Goal: Browse casually: Explore the website without a specific task or goal

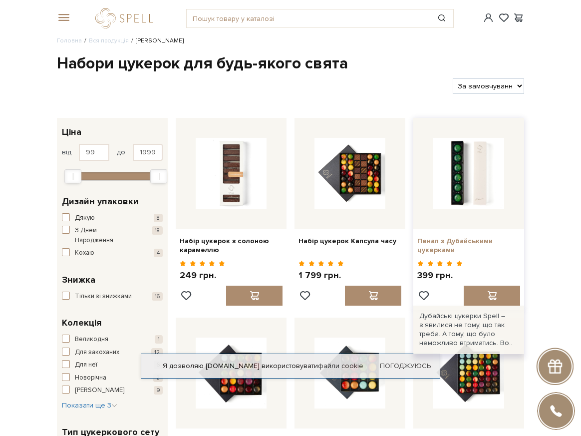
click at [480, 237] on link "Пенал з Дубайськими цукерками" at bounding box center [468, 246] width 103 height 18
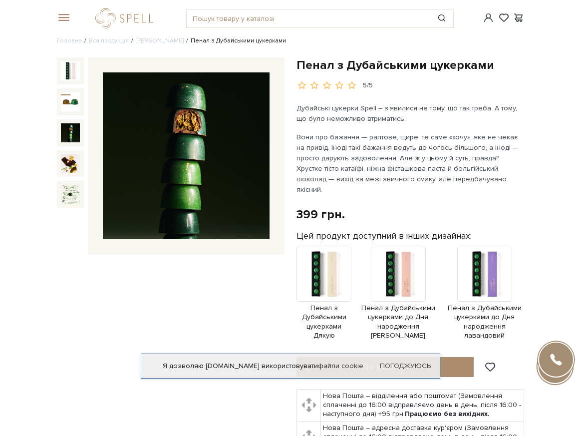
click at [153, 37] on link "[PERSON_NAME]" at bounding box center [160, 40] width 48 height 7
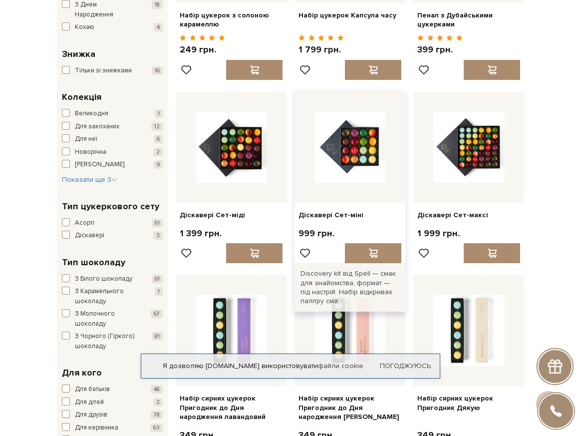
scroll to position [250, 0]
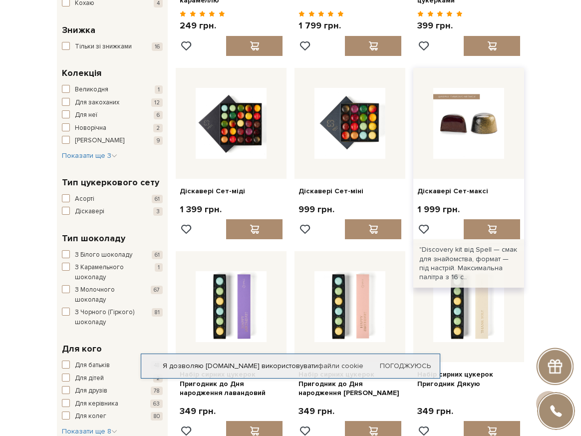
click at [450, 118] on img at bounding box center [468, 123] width 71 height 71
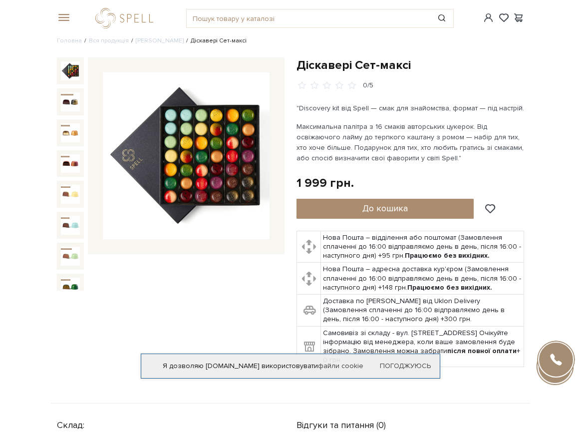
click at [219, 145] on img at bounding box center [186, 155] width 167 height 167
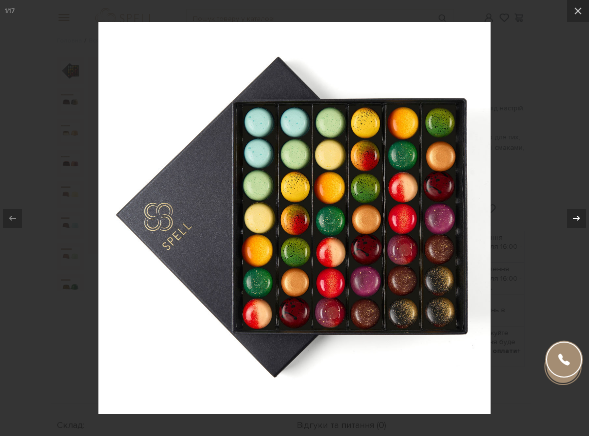
click at [575, 218] on icon at bounding box center [576, 218] width 12 height 12
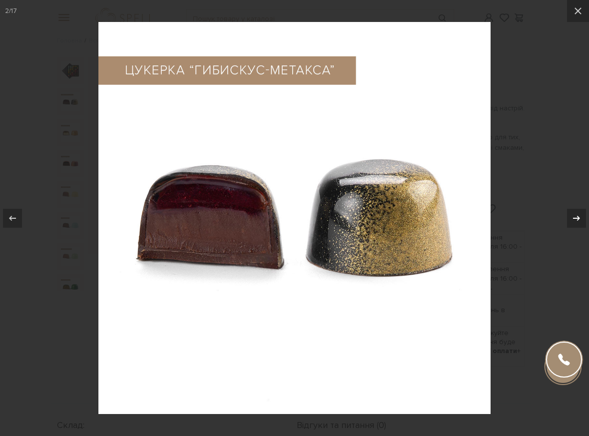
click at [577, 223] on icon at bounding box center [576, 218] width 12 height 12
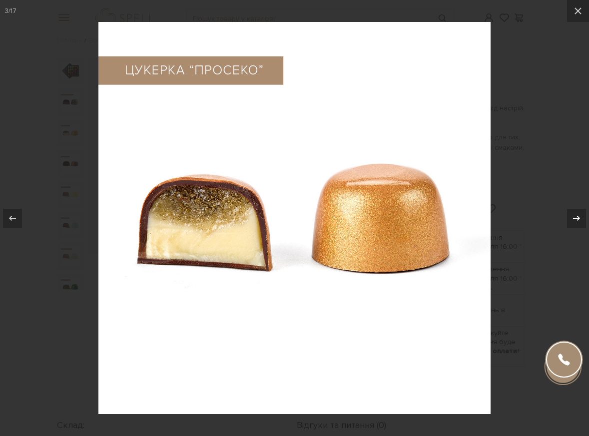
click at [577, 223] on icon at bounding box center [576, 218] width 12 height 12
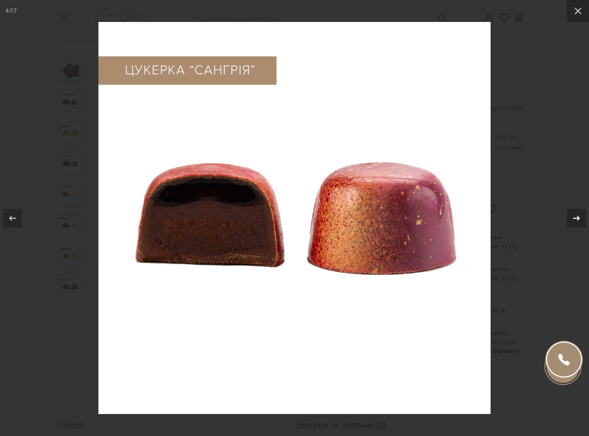
click at [577, 223] on icon at bounding box center [576, 218] width 12 height 12
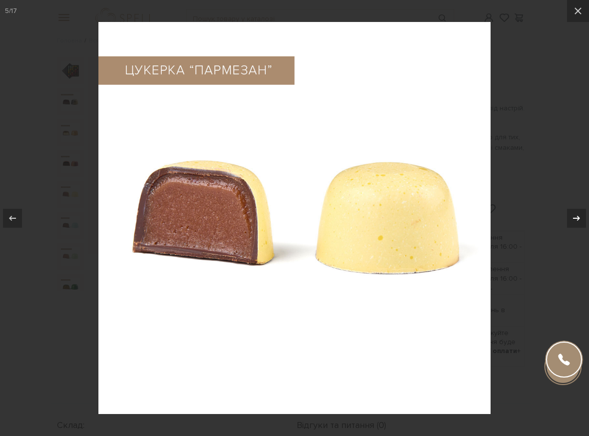
click at [577, 223] on div "5 / 17" at bounding box center [294, 218] width 589 height 436
click at [578, 221] on icon at bounding box center [576, 218] width 12 height 12
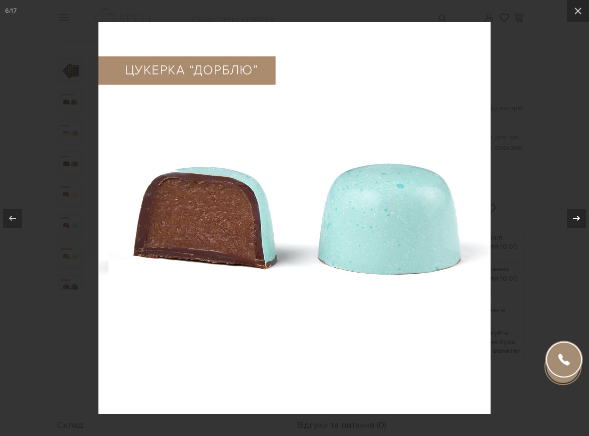
click at [578, 221] on div "6 / 17" at bounding box center [294, 218] width 589 height 436
click at [578, 221] on icon at bounding box center [576, 218] width 12 height 12
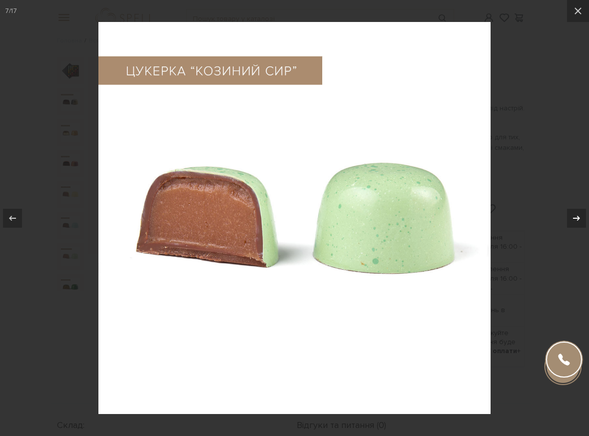
click at [579, 225] on div at bounding box center [576, 218] width 19 height 19
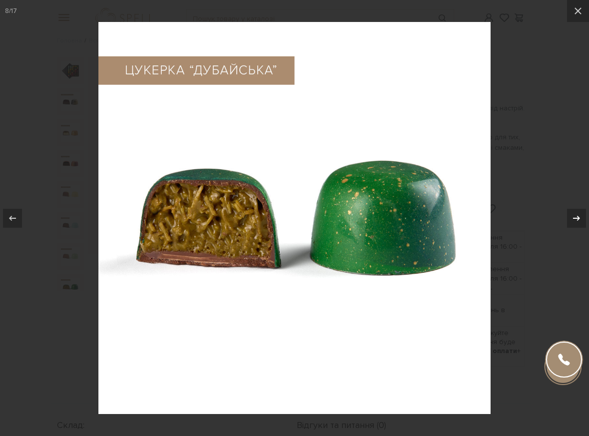
click at [578, 225] on div "8 / 17" at bounding box center [294, 218] width 589 height 436
click at [577, 221] on icon at bounding box center [576, 218] width 12 height 12
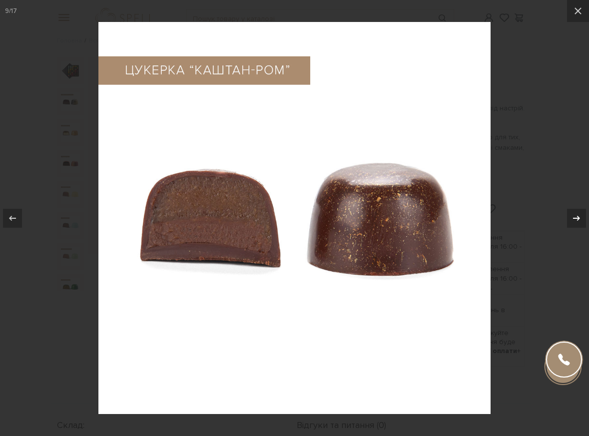
click at [577, 221] on div "9 / 17" at bounding box center [294, 218] width 589 height 436
click at [578, 219] on icon at bounding box center [576, 217] width 7 height 5
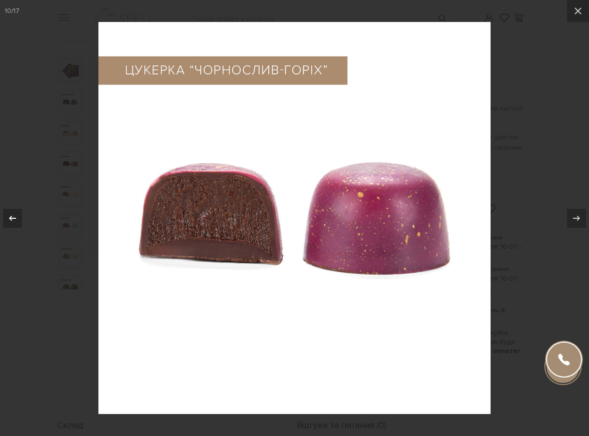
click at [10, 218] on icon at bounding box center [12, 217] width 7 height 5
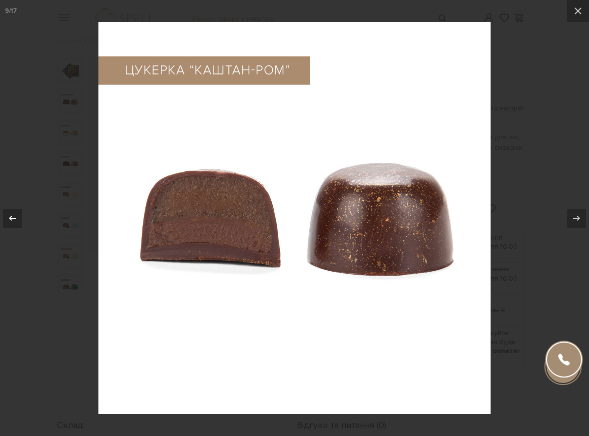
click at [10, 218] on icon at bounding box center [12, 217] width 7 height 5
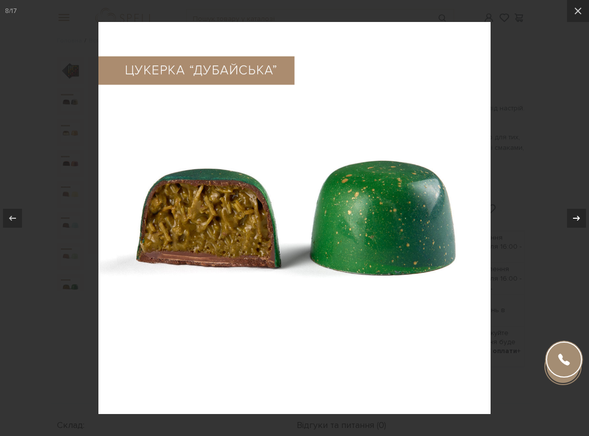
click at [575, 218] on icon at bounding box center [576, 217] width 7 height 5
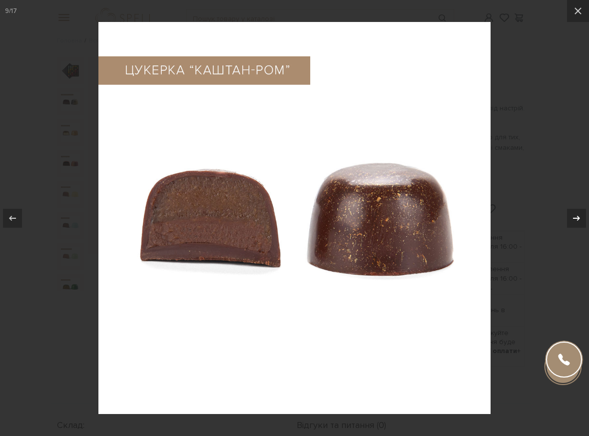
click at [575, 216] on icon at bounding box center [576, 218] width 12 height 12
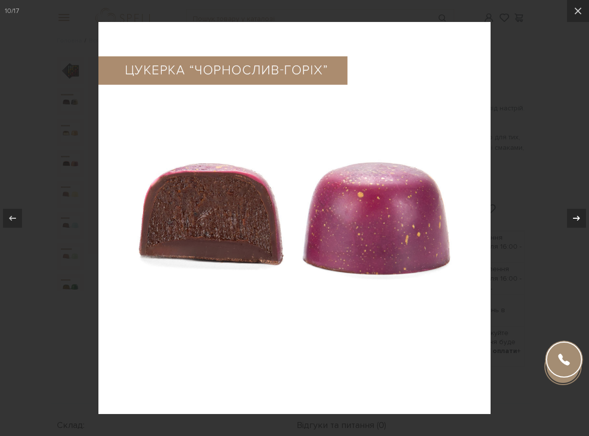
click at [579, 215] on icon at bounding box center [576, 218] width 12 height 12
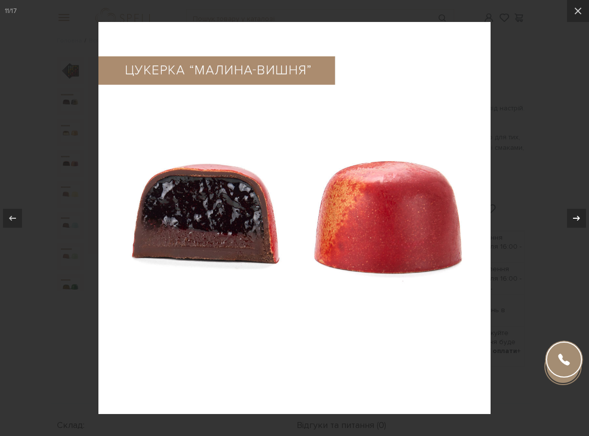
click at [579, 215] on icon at bounding box center [576, 218] width 12 height 12
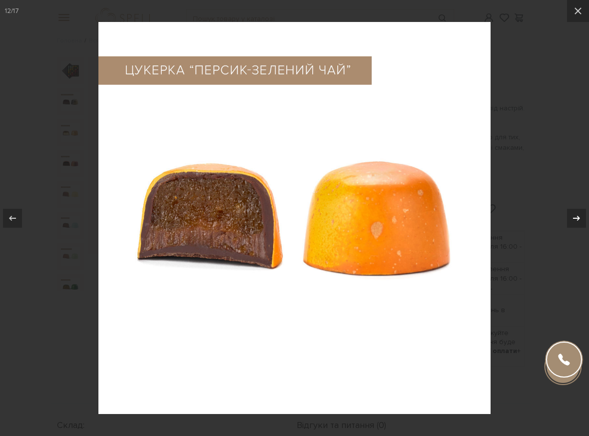
click at [578, 215] on icon at bounding box center [576, 218] width 12 height 12
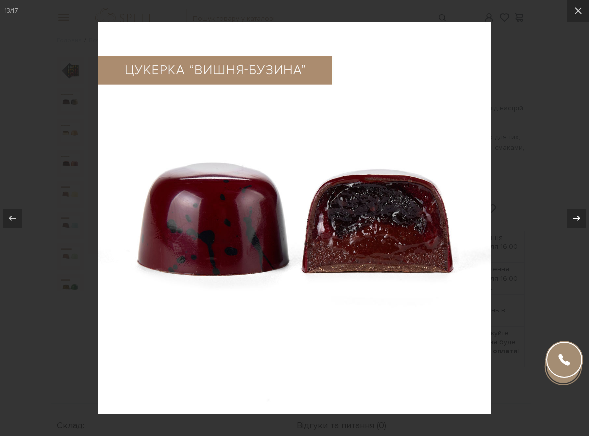
click at [568, 205] on button at bounding box center [571, 218] width 35 height 50
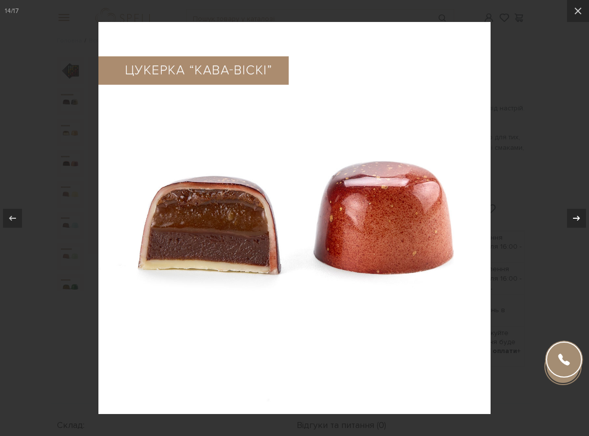
click at [579, 219] on icon at bounding box center [576, 218] width 12 height 12
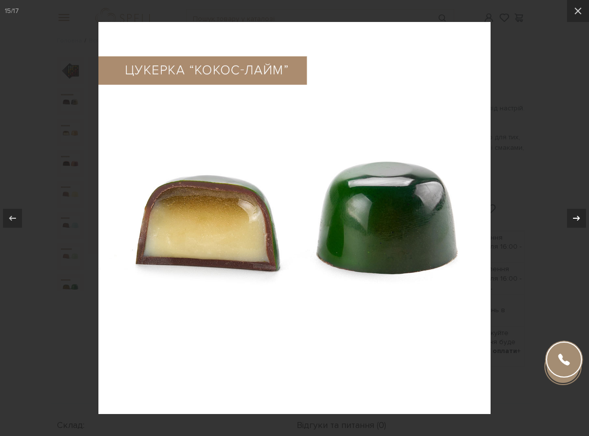
click at [577, 220] on icon at bounding box center [576, 218] width 12 height 12
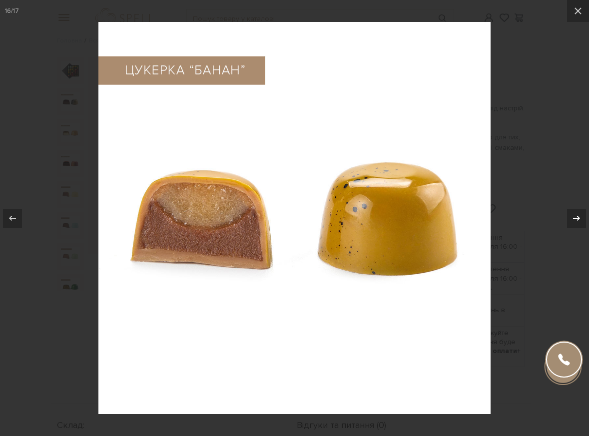
click at [576, 220] on icon at bounding box center [576, 218] width 12 height 12
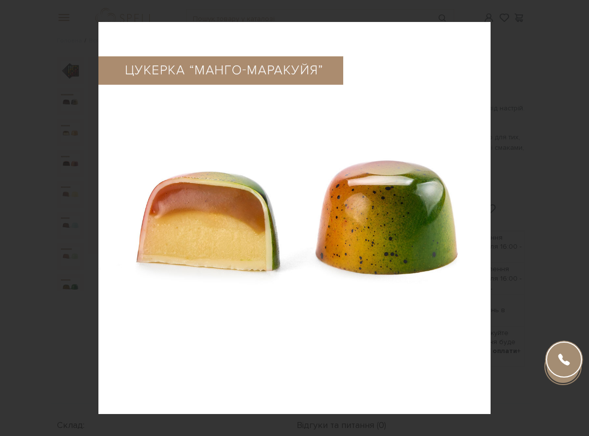
click at [576, 220] on div "17 / 17" at bounding box center [294, 218] width 589 height 436
click at [575, 10] on icon at bounding box center [578, 11] width 12 height 12
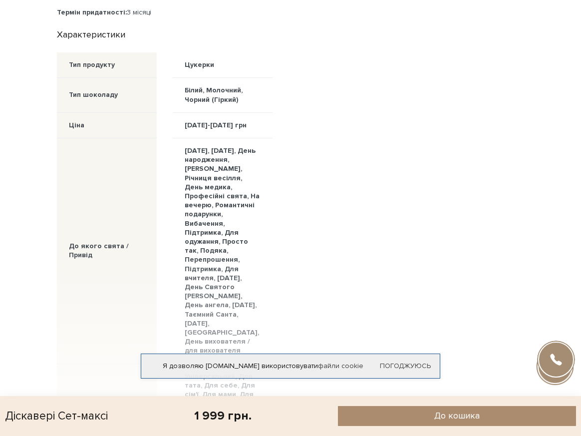
scroll to position [399, 0]
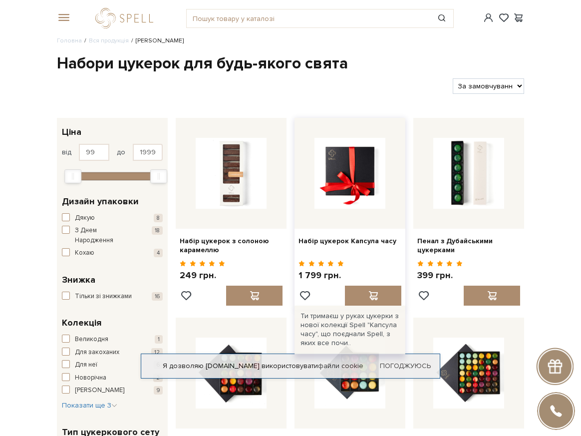
click at [357, 202] on img at bounding box center [349, 173] width 71 height 71
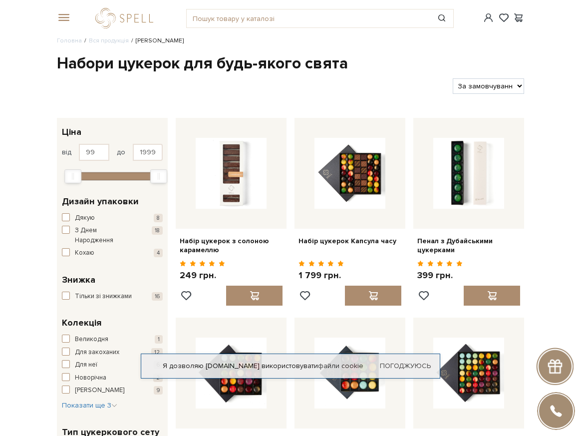
click at [67, 16] on span at bounding box center [62, 17] width 10 height 9
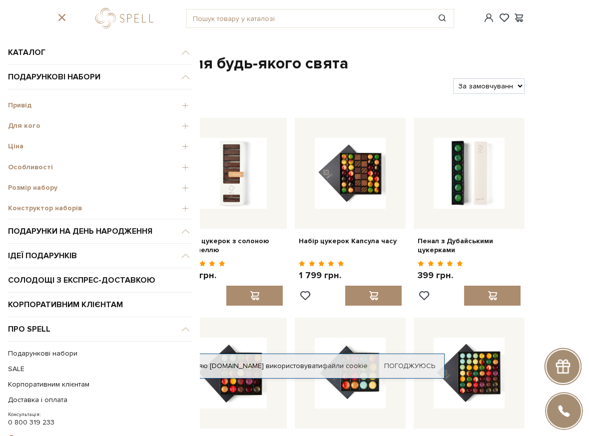
click at [83, 208] on span "Конструктор наборів" at bounding box center [100, 208] width 184 height 9
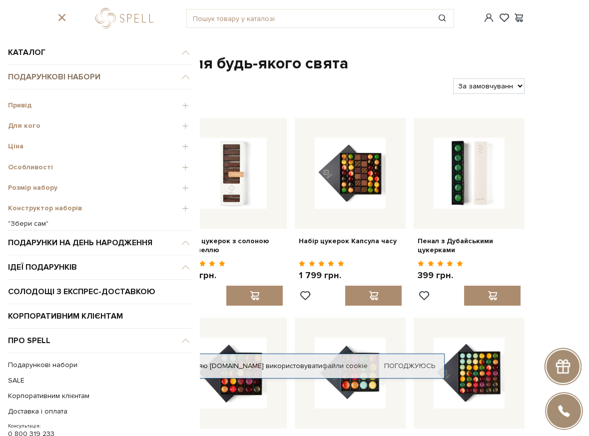
click at [52, 81] on span "Подарункові набори" at bounding box center [100, 77] width 184 height 24
click at [80, 77] on span "Подарункові набори" at bounding box center [100, 77] width 184 height 24
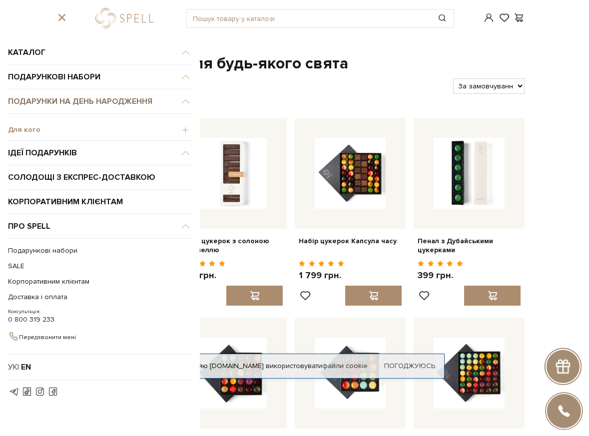
click at [80, 90] on span "Подарунки на День народження" at bounding box center [100, 101] width 184 height 24
click at [36, 128] on span "Для кого" at bounding box center [100, 129] width 184 height 9
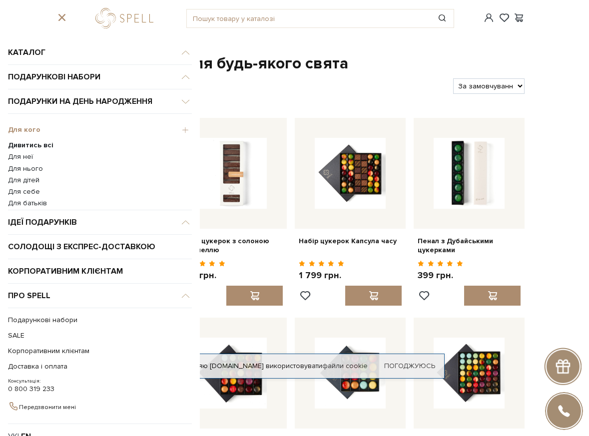
click at [25, 151] on ul "Дивитись всі Для неї Для нього Для дітей Для себе Для батьків" at bounding box center [100, 172] width 184 height 69
click at [24, 157] on link "Для неї" at bounding box center [100, 156] width 184 height 9
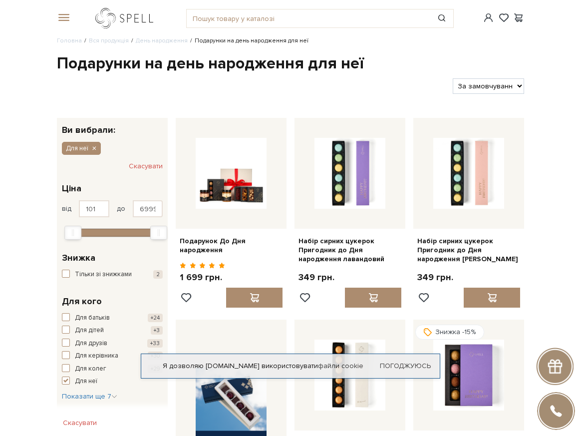
click at [101, 17] on link "logo" at bounding box center [126, 18] width 62 height 20
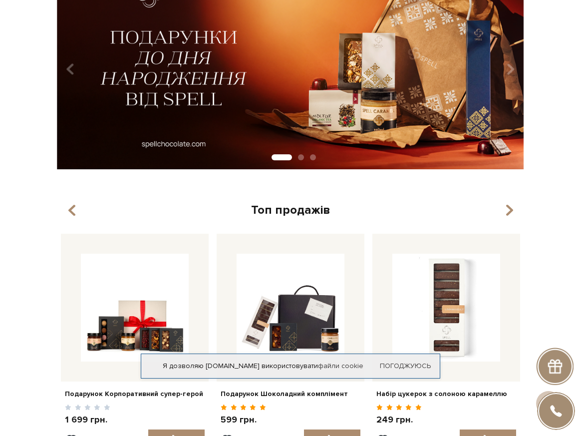
scroll to position [50, 0]
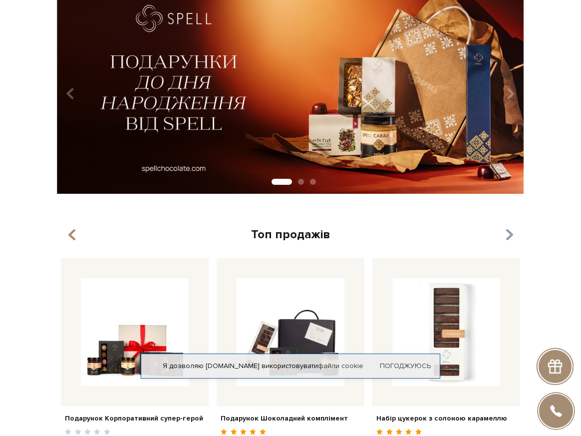
click at [512, 233] on icon "button" at bounding box center [509, 235] width 8 height 17
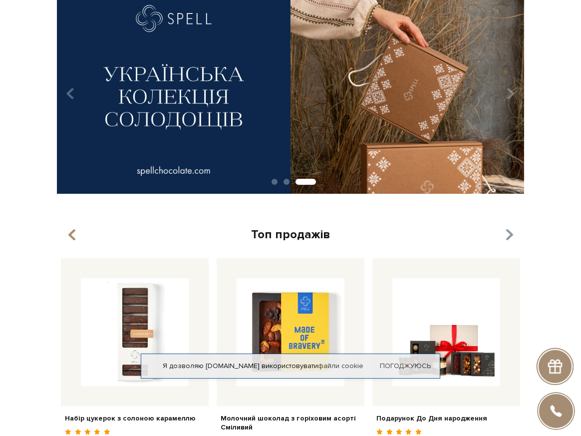
click at [509, 234] on icon "button" at bounding box center [509, 235] width 8 height 17
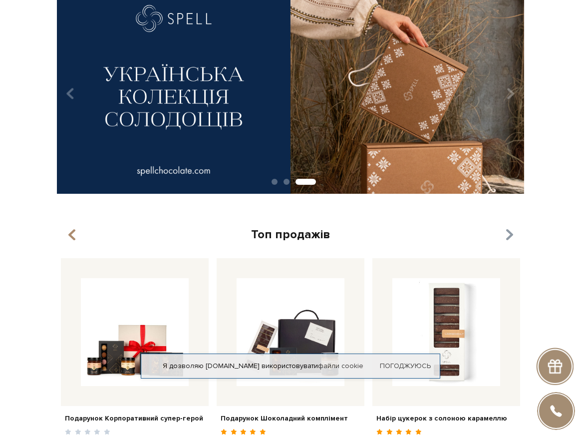
click at [509, 233] on icon "button" at bounding box center [509, 235] width 8 height 17
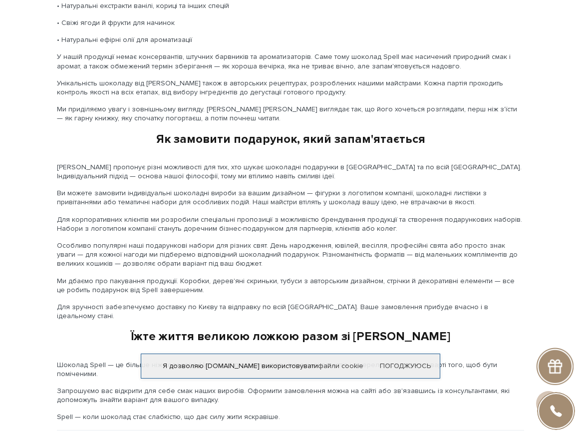
scroll to position [1416, 0]
